Goal: Transaction & Acquisition: Download file/media

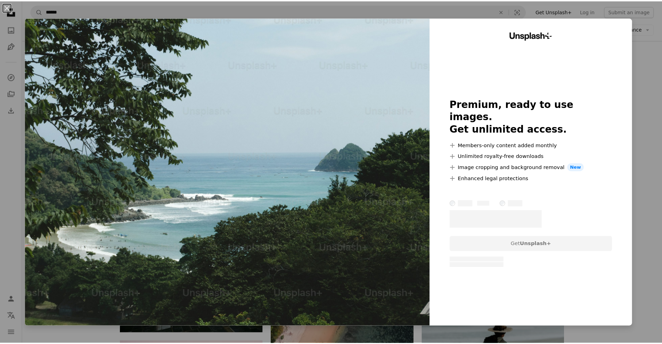
scroll to position [695, 0]
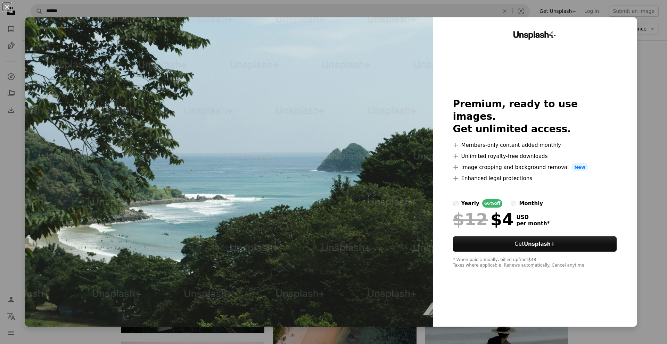
click at [654, 51] on div "An X shape Unsplash+ Premium, ready to use images. Get unlimited access. A plus…" at bounding box center [333, 172] width 667 height 344
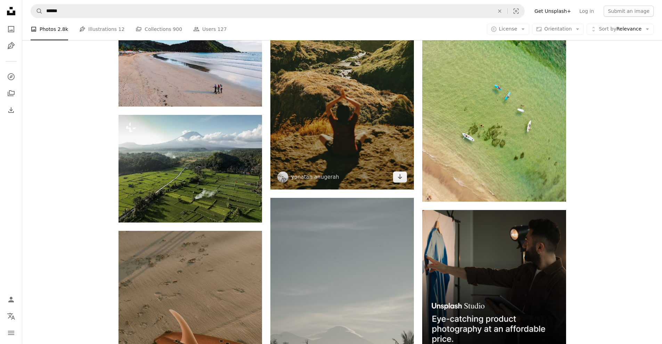
scroll to position [3299, 0]
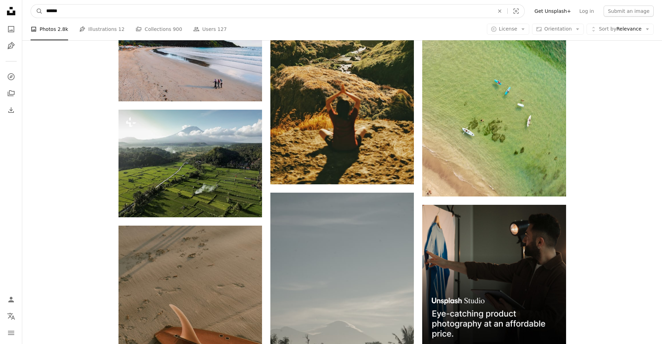
click at [168, 14] on input "******" at bounding box center [267, 11] width 449 height 13
type input "**********"
click button "A magnifying glass" at bounding box center [37, 11] width 12 height 13
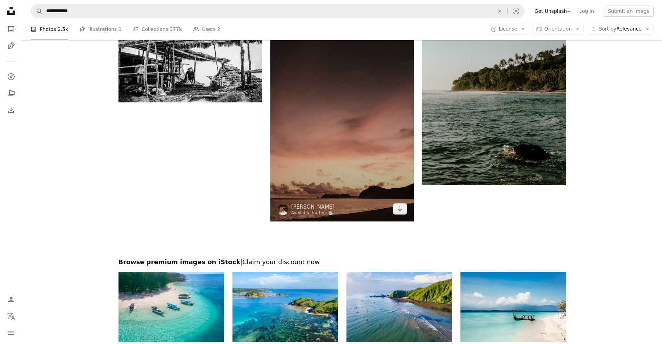
scroll to position [1042, 0]
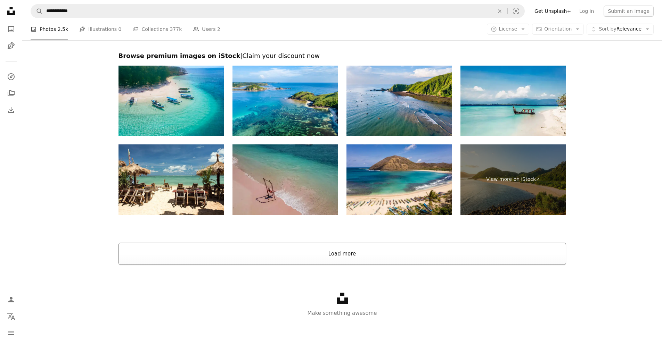
click at [339, 254] on button "Load more" at bounding box center [341, 254] width 447 height 22
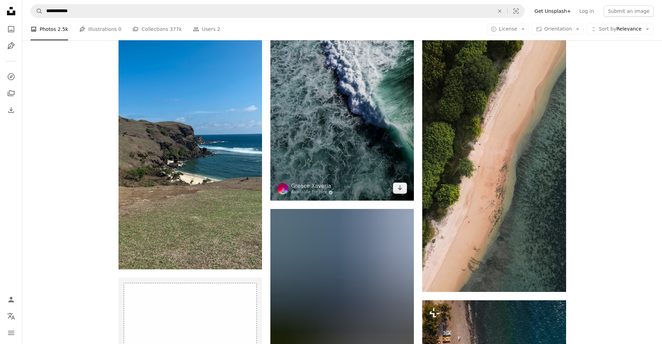
scroll to position [1544, 0]
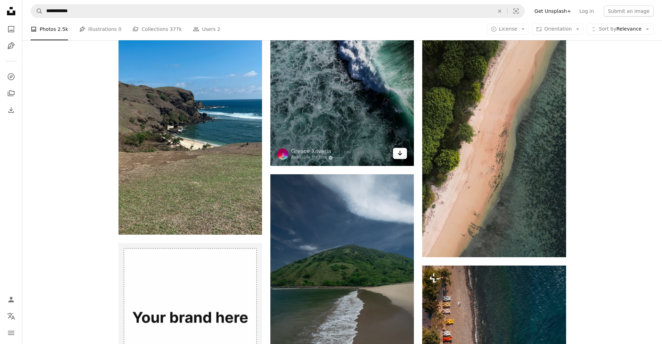
click at [402, 155] on link "Arrow pointing down" at bounding box center [400, 153] width 14 height 11
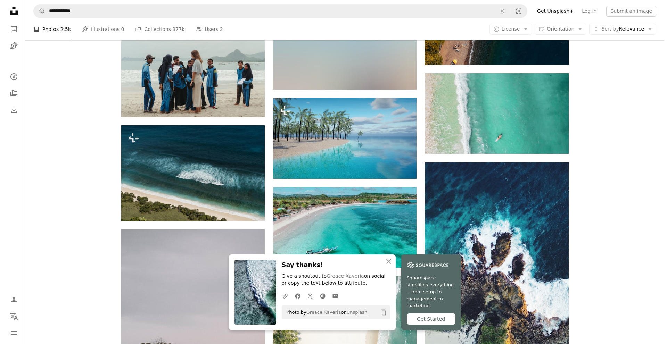
scroll to position [1926, 0]
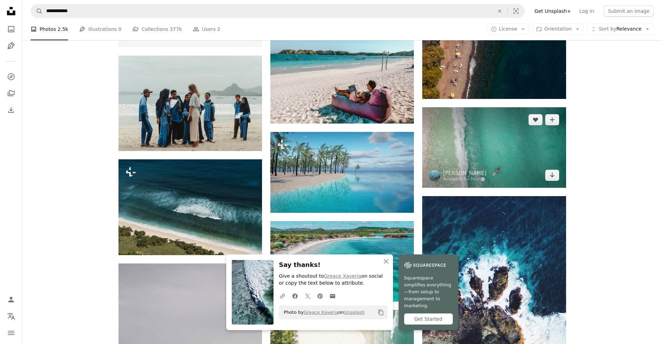
click at [479, 154] on img at bounding box center [493, 147] width 143 height 81
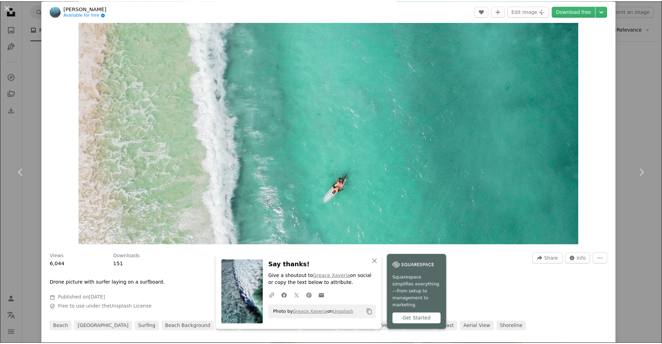
scroll to position [69, 0]
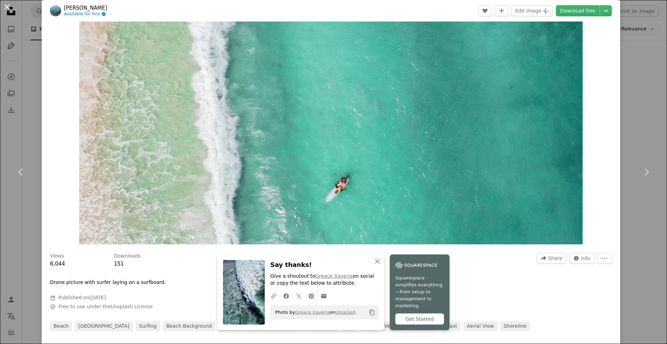
click at [5, 7] on button "An X shape" at bounding box center [7, 7] width 8 height 8
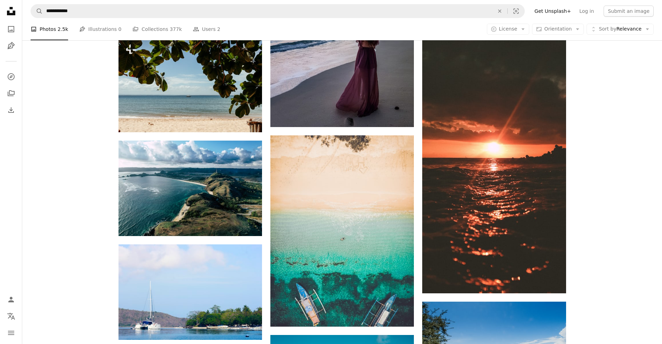
scroll to position [4080, 0]
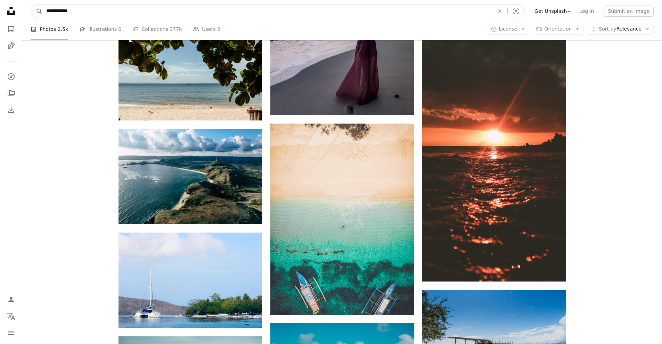
click at [148, 14] on input "**********" at bounding box center [267, 11] width 449 height 13
type input "**********"
click button "A magnifying glass" at bounding box center [37, 11] width 12 height 13
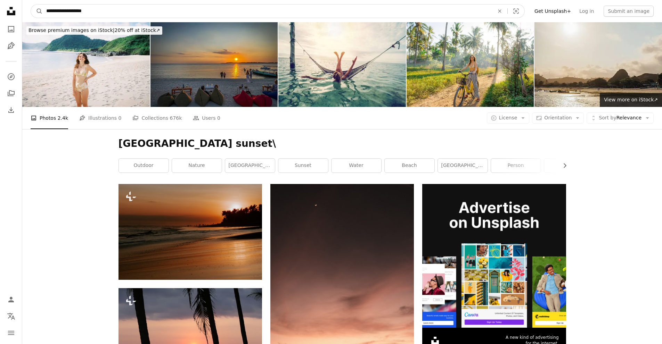
click at [150, 9] on input "**********" at bounding box center [267, 11] width 449 height 13
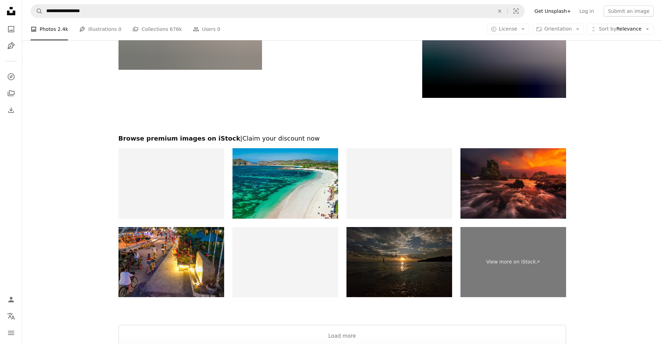
scroll to position [1435, 0]
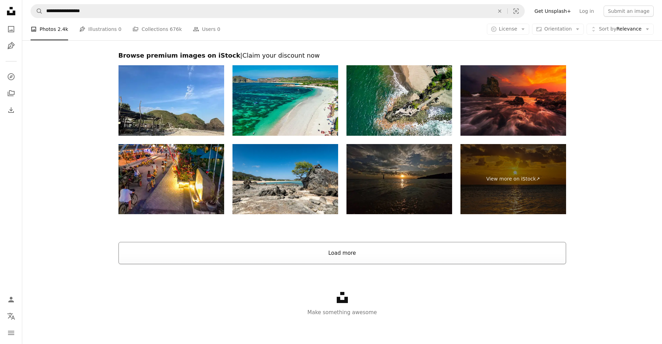
click at [280, 257] on button "Load more" at bounding box center [341, 253] width 447 height 22
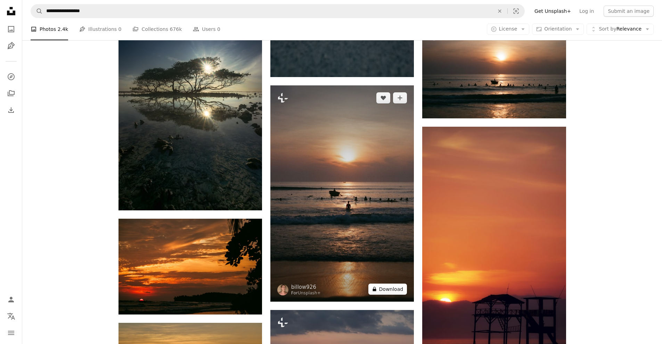
click at [387, 290] on button "A lock Download" at bounding box center [387, 289] width 39 height 11
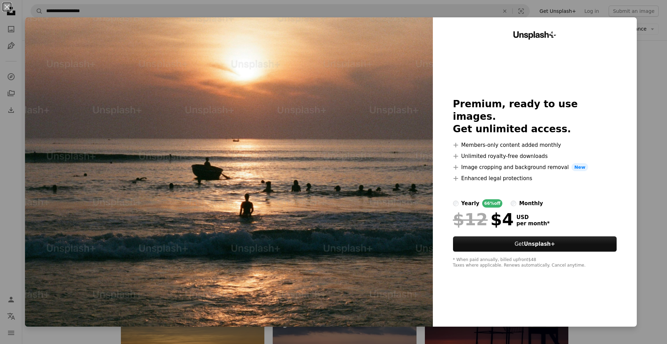
click at [642, 64] on div "An X shape Unsplash+ Premium, ready to use images. Get unlimited access. A plus…" at bounding box center [333, 172] width 667 height 344
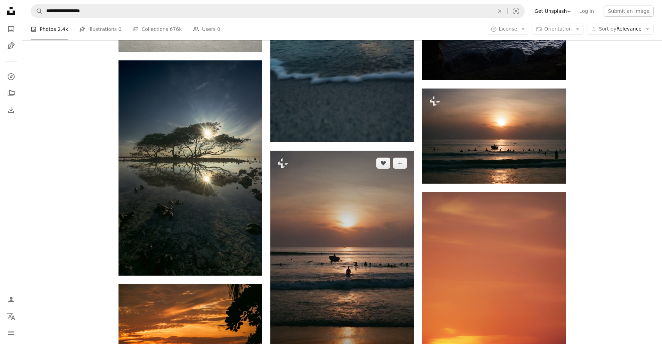
scroll to position [1365, 0]
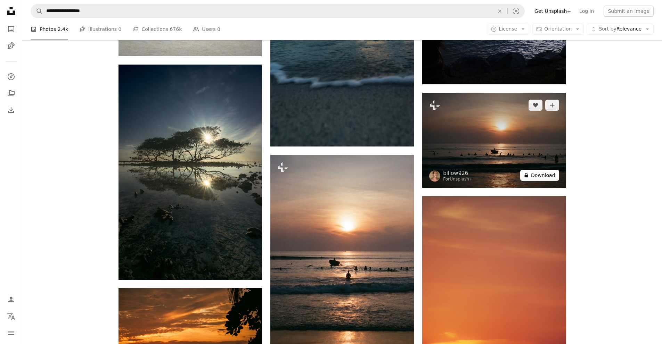
click at [540, 177] on button "A lock Download" at bounding box center [539, 175] width 39 height 11
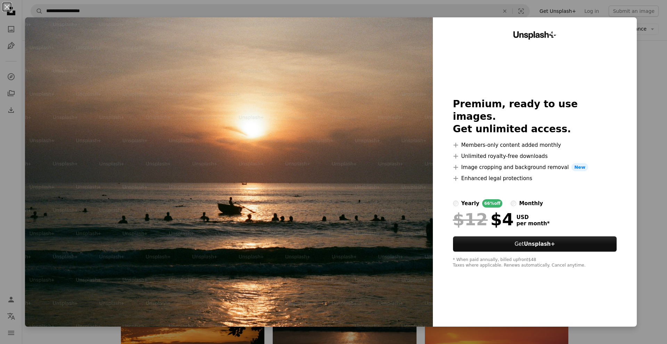
click at [649, 143] on div "An X shape Unsplash+ Premium, ready to use images. Get unlimited access. A plus…" at bounding box center [333, 172] width 667 height 344
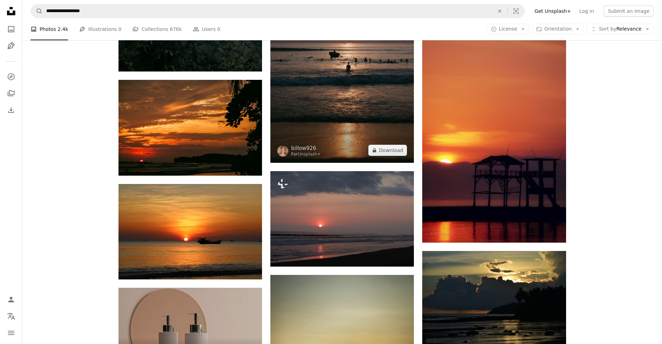
scroll to position [1608, 0]
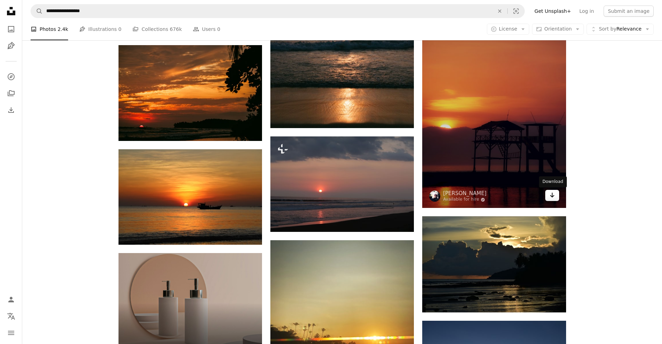
click at [550, 197] on icon "Arrow pointing down" at bounding box center [552, 195] width 6 height 8
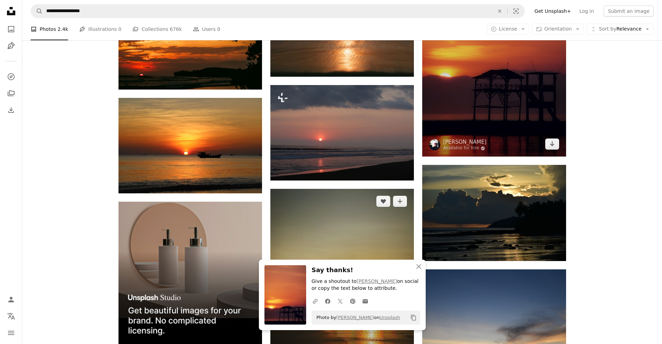
scroll to position [1678, 0]
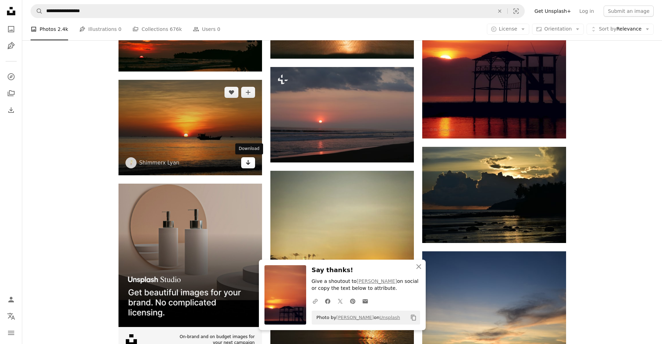
click at [246, 165] on icon "Arrow pointing down" at bounding box center [248, 162] width 6 height 8
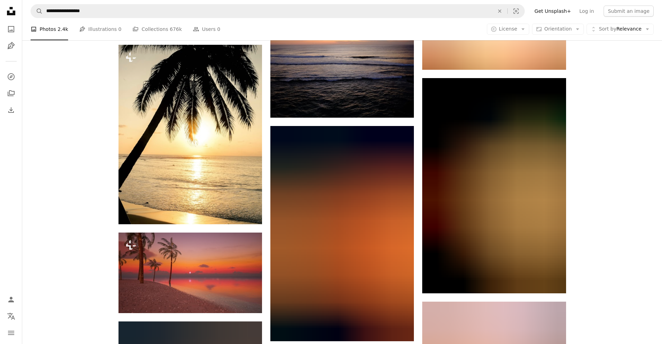
scroll to position [8102, 0]
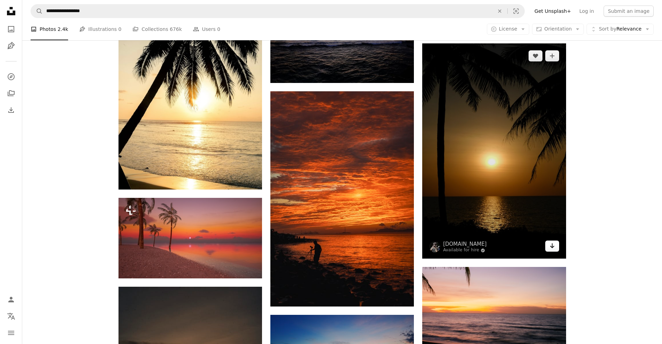
click at [554, 244] on icon "Arrow pointing down" at bounding box center [552, 246] width 6 height 8
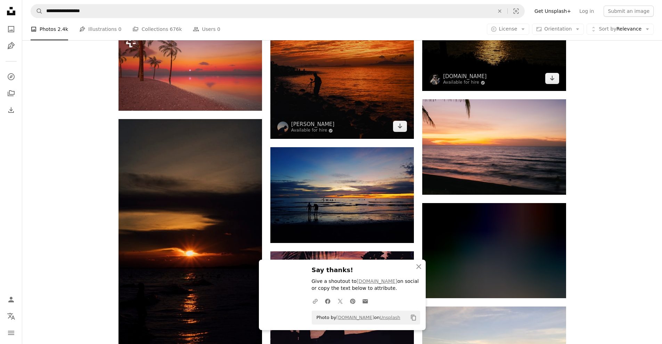
scroll to position [8276, 0]
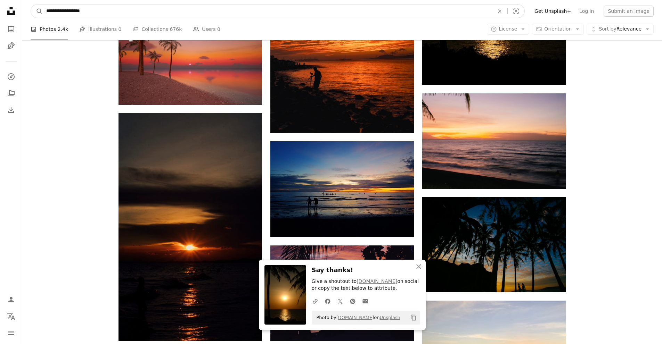
drag, startPoint x: 137, startPoint y: 9, endPoint x: 77, endPoint y: 11, distance: 60.1
click at [77, 11] on input "**********" at bounding box center [267, 11] width 449 height 13
type input "**********"
click button "A magnifying glass" at bounding box center [37, 11] width 12 height 13
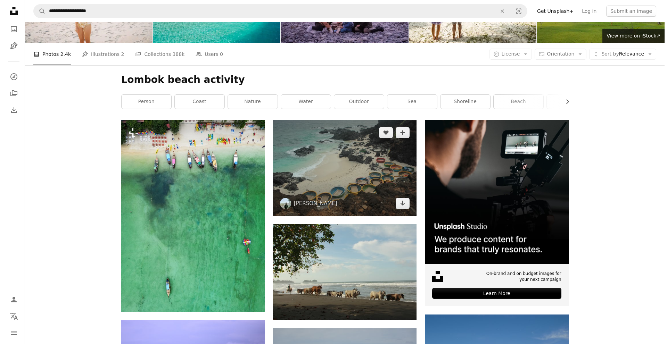
scroll to position [104, 0]
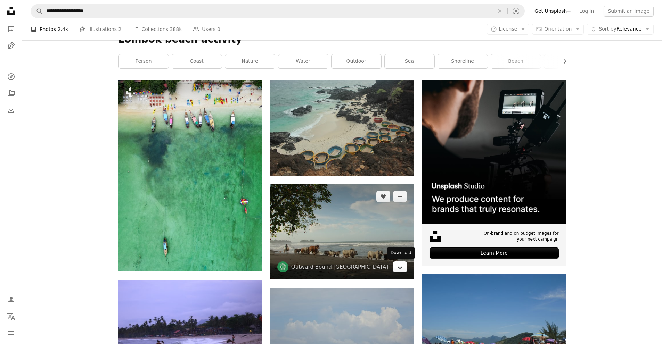
click at [402, 267] on icon "Arrow pointing down" at bounding box center [400, 267] width 6 height 8
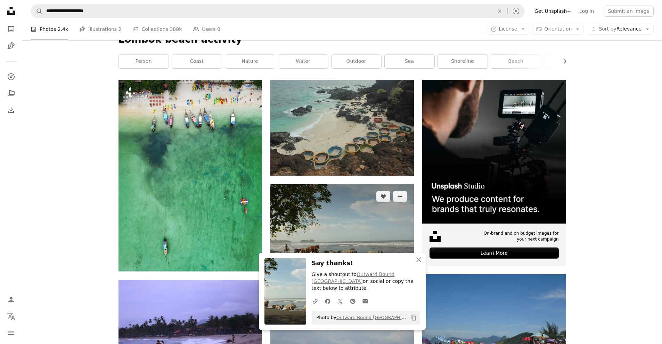
click at [359, 244] on img at bounding box center [341, 232] width 143 height 96
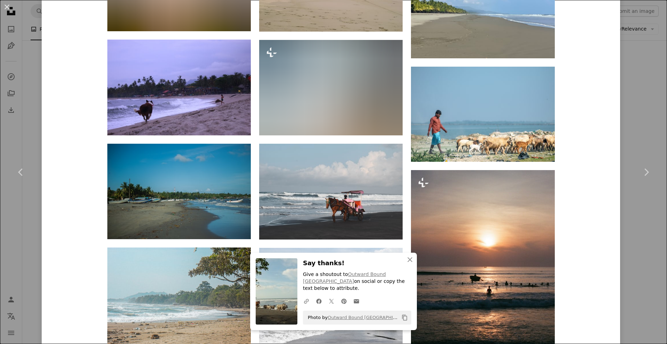
scroll to position [729, 0]
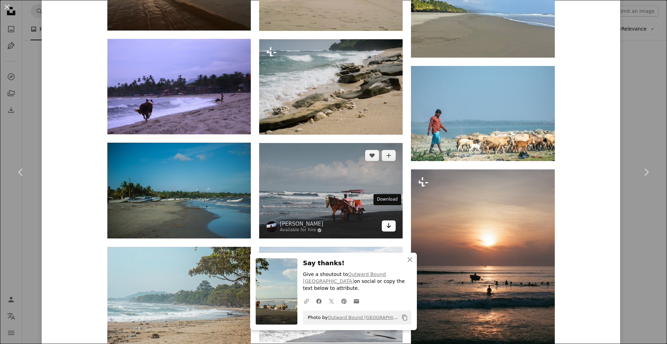
click at [386, 222] on icon "Arrow pointing down" at bounding box center [389, 226] width 6 height 8
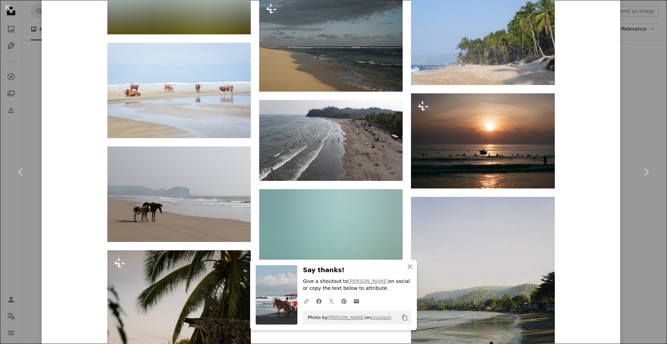
scroll to position [1667, 0]
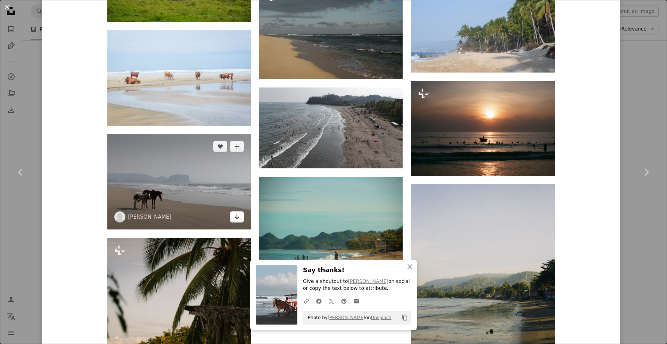
click at [237, 213] on icon "Arrow pointing down" at bounding box center [237, 217] width 6 height 8
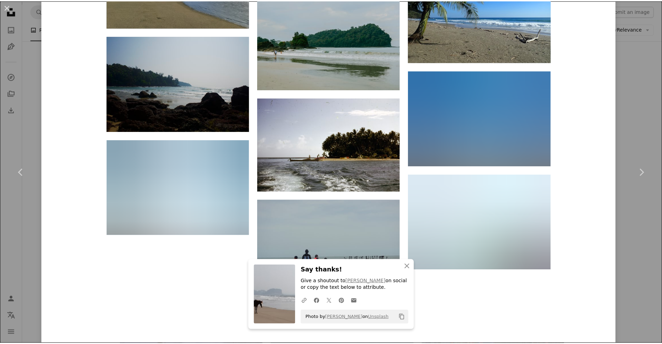
scroll to position [4126, 0]
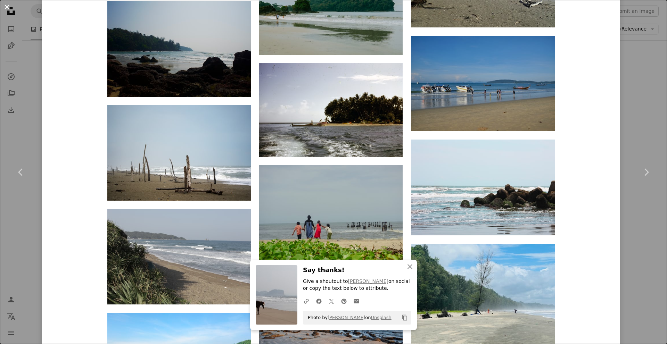
click at [5, 7] on button "An X shape" at bounding box center [7, 7] width 8 height 8
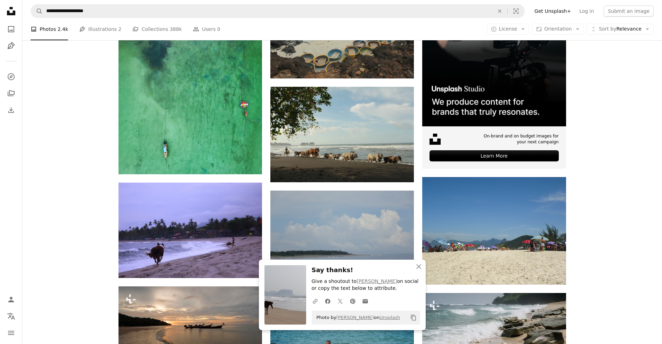
scroll to position [208, 0]
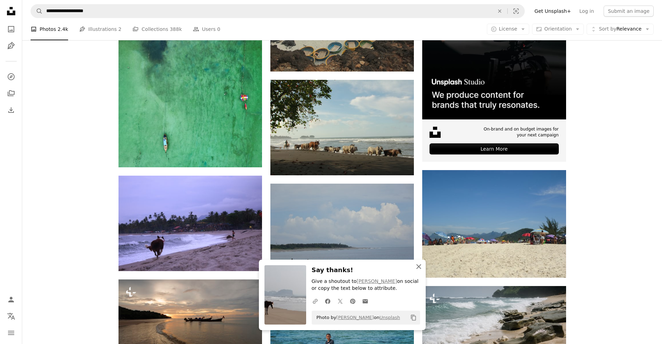
click at [417, 266] on icon "An X shape" at bounding box center [418, 267] width 8 height 8
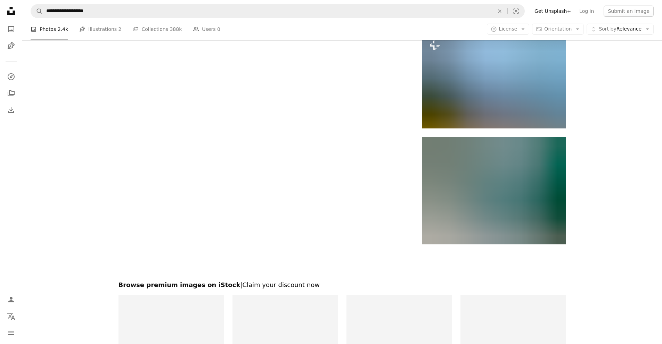
scroll to position [903, 0]
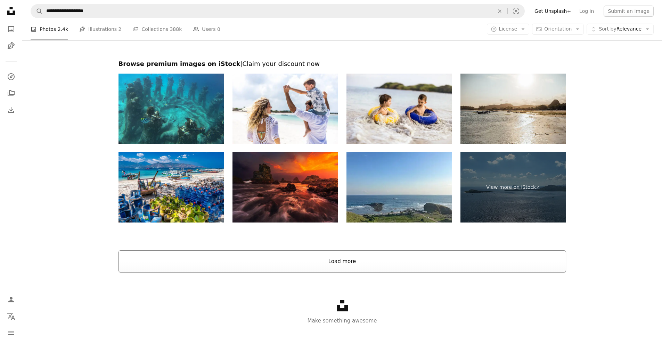
click at [354, 262] on button "Load more" at bounding box center [341, 261] width 447 height 22
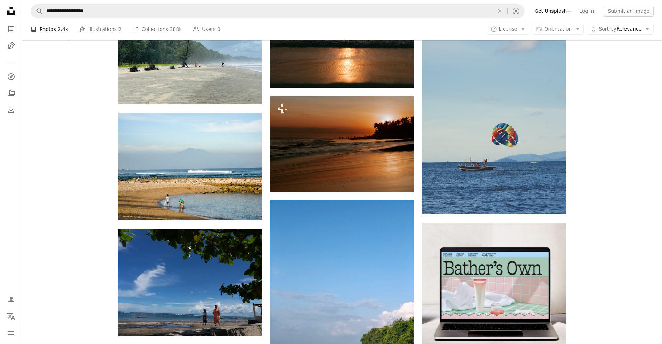
scroll to position [2292, 0]
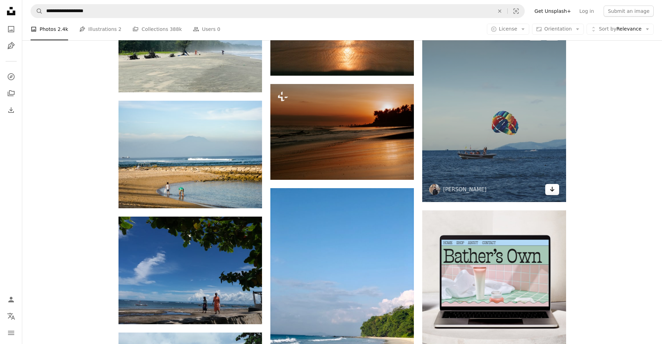
click at [550, 187] on icon "Arrow pointing down" at bounding box center [552, 189] width 6 height 8
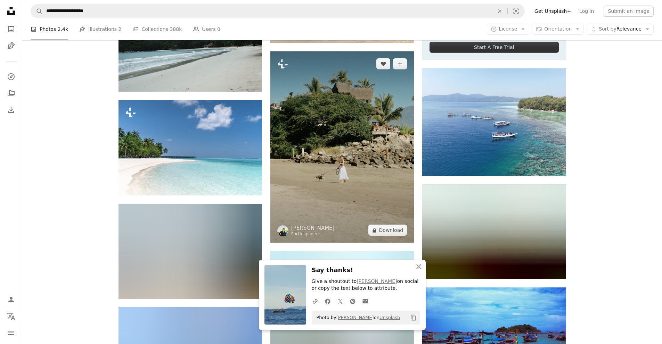
scroll to position [2639, 0]
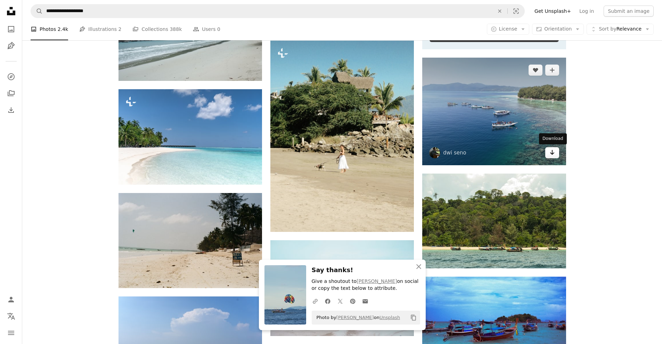
click at [549, 155] on icon "Arrow pointing down" at bounding box center [552, 152] width 6 height 8
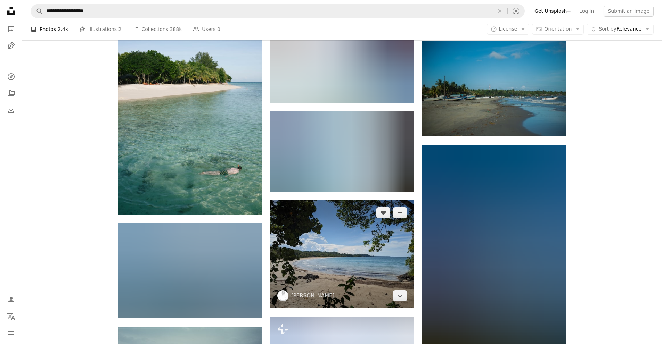
scroll to position [5591, 0]
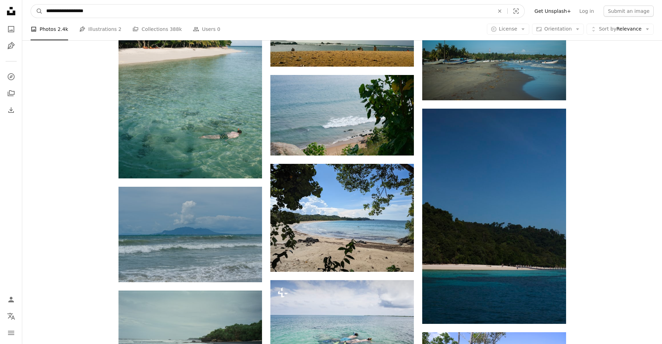
click at [105, 14] on input "**********" at bounding box center [267, 11] width 449 height 13
type input "**********"
click button "A magnifying glass" at bounding box center [37, 11] width 12 height 13
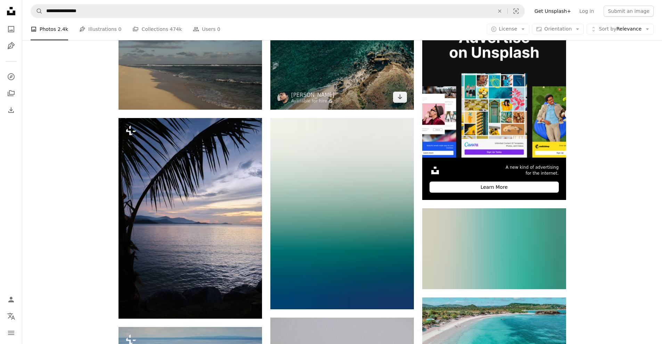
scroll to position [174, 0]
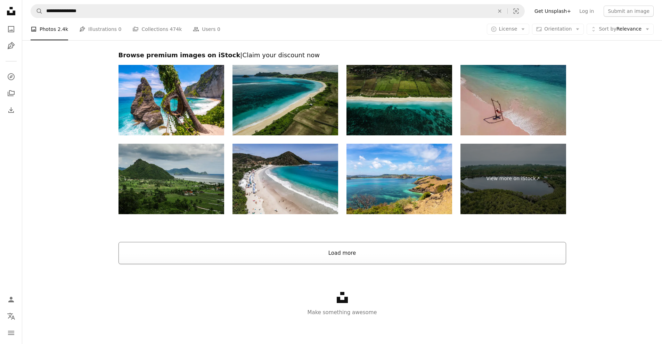
click at [332, 256] on button "Load more" at bounding box center [341, 253] width 447 height 22
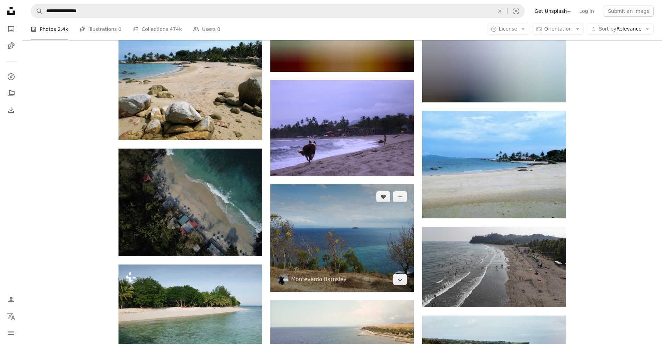
scroll to position [3617, 0]
